Goal: Check status

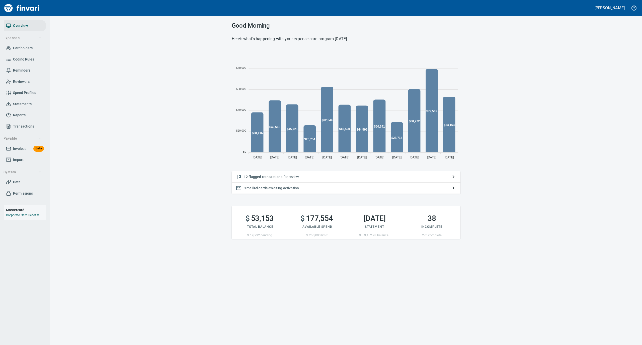
scroll to position [112, 224]
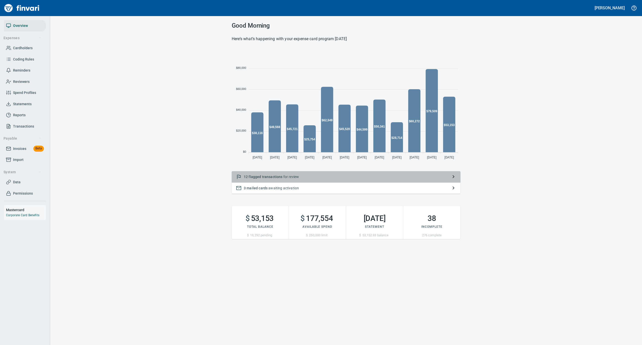
click at [337, 177] on p "12 flagged transactions for review" at bounding box center [346, 176] width 205 height 5
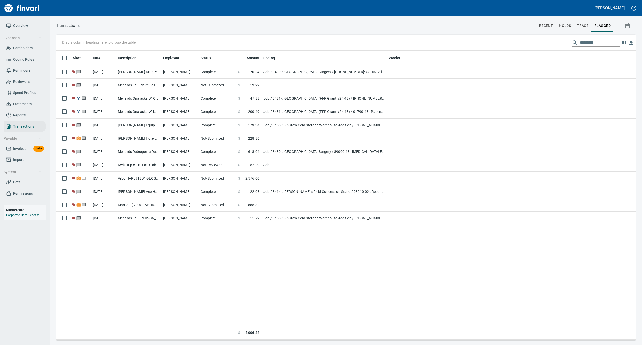
scroll to position [284, 575]
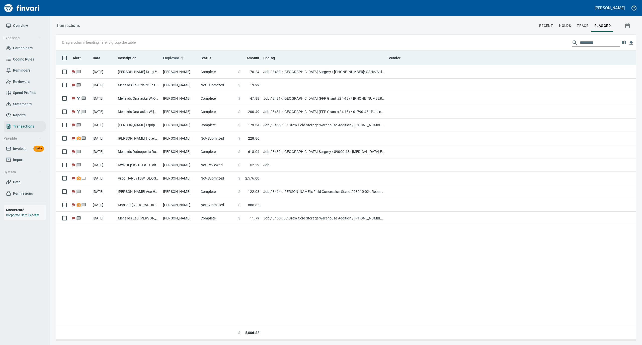
click at [182, 58] on icon at bounding box center [182, 58] width 5 height 5
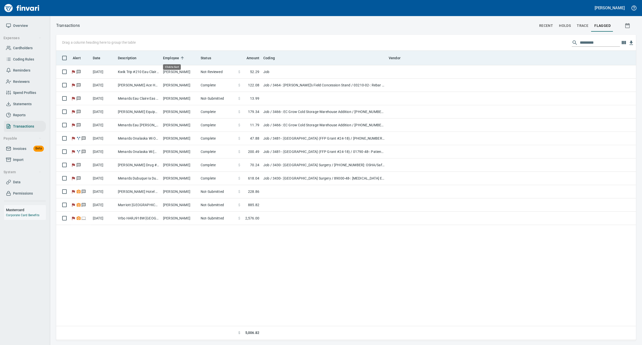
click at [182, 58] on icon at bounding box center [182, 58] width 5 height 5
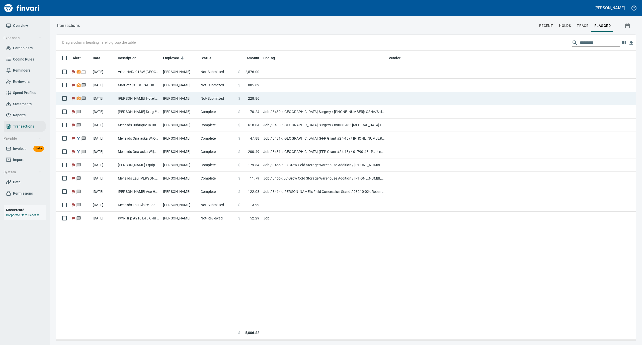
click at [176, 98] on td "[PERSON_NAME]" at bounding box center [180, 98] width 38 height 13
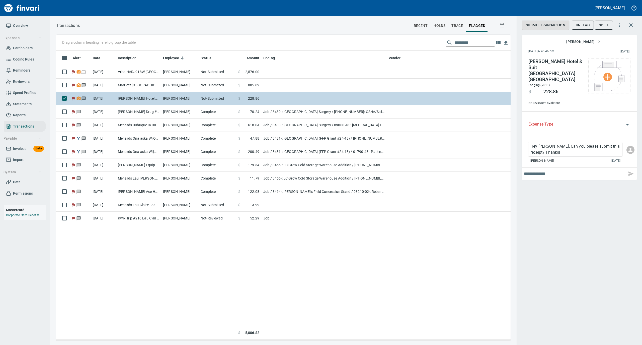
scroll to position [284, 449]
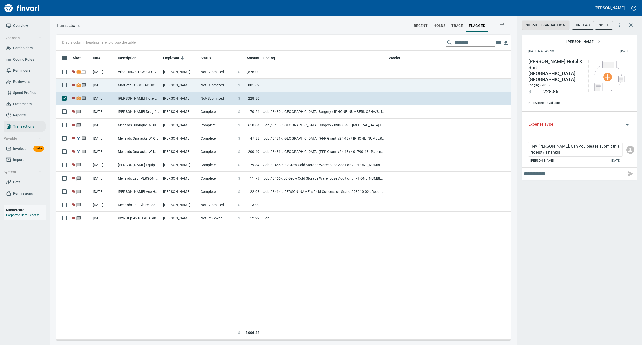
click at [176, 86] on td "[PERSON_NAME]" at bounding box center [180, 84] width 38 height 13
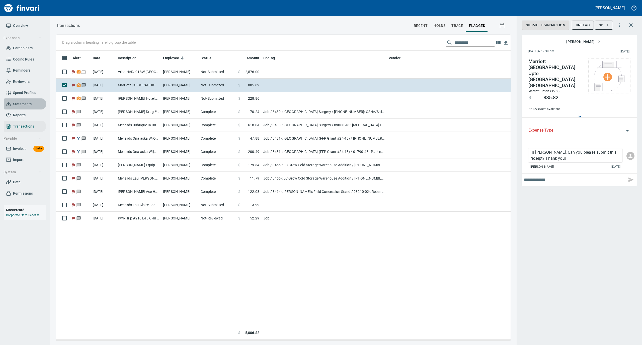
click at [22, 102] on span "Statements" at bounding box center [22, 104] width 19 height 6
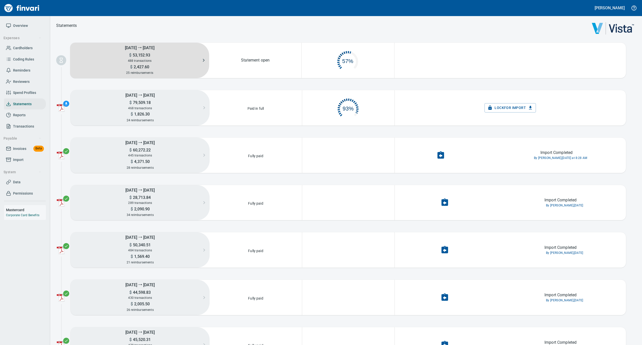
scroll to position [24, 87]
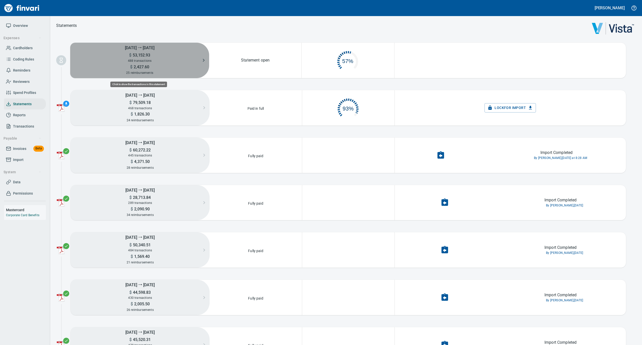
click at [137, 59] on span "488 transactions" at bounding box center [140, 61] width 24 height 4
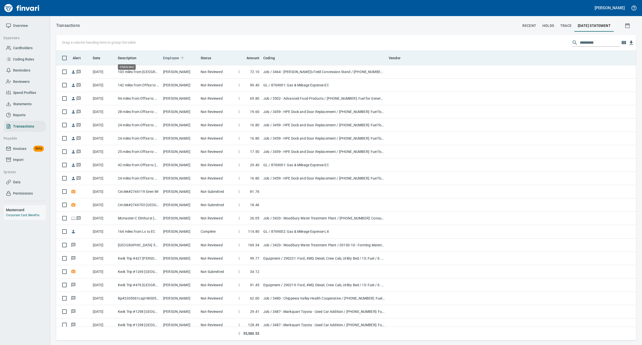
scroll to position [284, 570]
click at [180, 57] on icon at bounding box center [182, 58] width 5 height 5
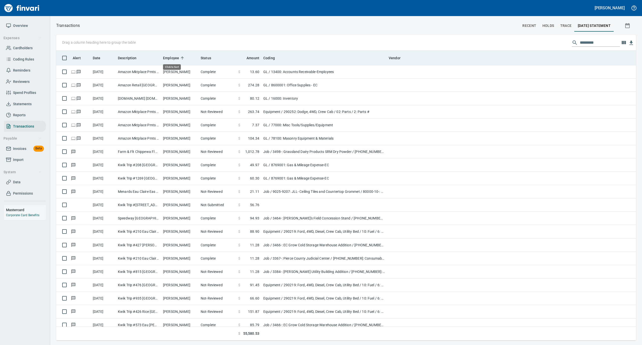
click at [181, 57] on icon at bounding box center [182, 58] width 5 height 5
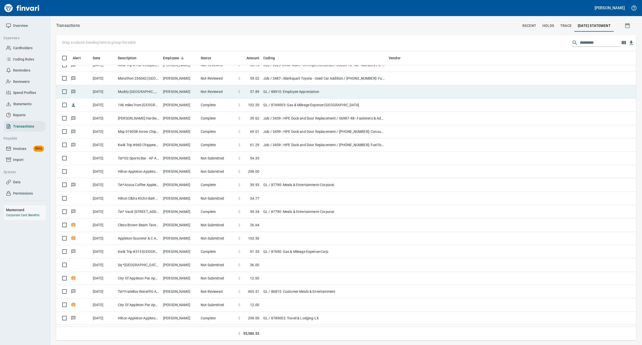
scroll to position [0, 0]
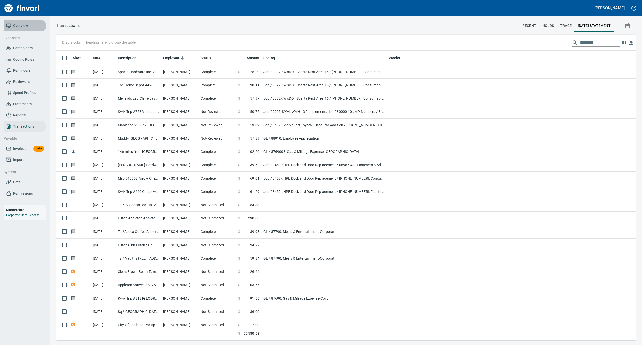
click at [27, 25] on span "Overview" at bounding box center [20, 26] width 15 height 6
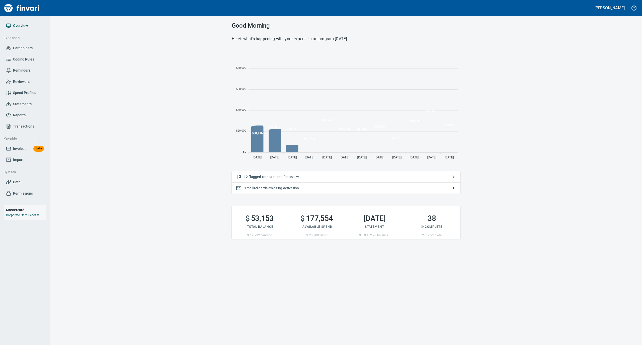
scroll to position [112, 224]
